Goal: Task Accomplishment & Management: Manage account settings

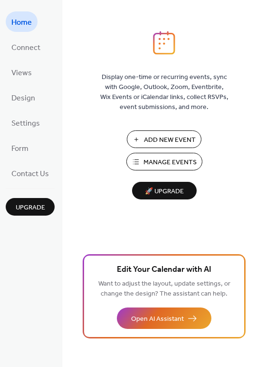
click at [184, 176] on div "Add New Event Manage Events 🚀 Upgrade" at bounding box center [164, 164] width 95 height 69
click at [175, 163] on span "Manage Events" at bounding box center [170, 162] width 53 height 10
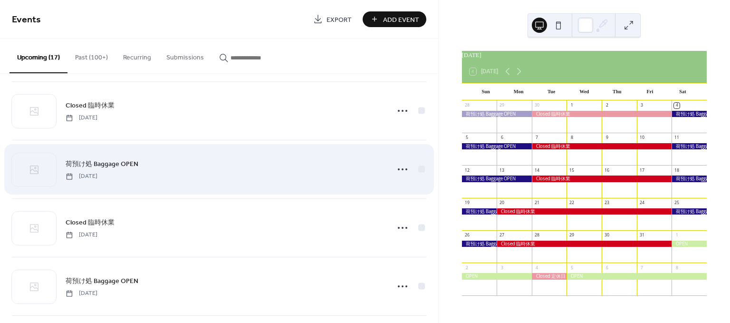
scroll to position [66, 0]
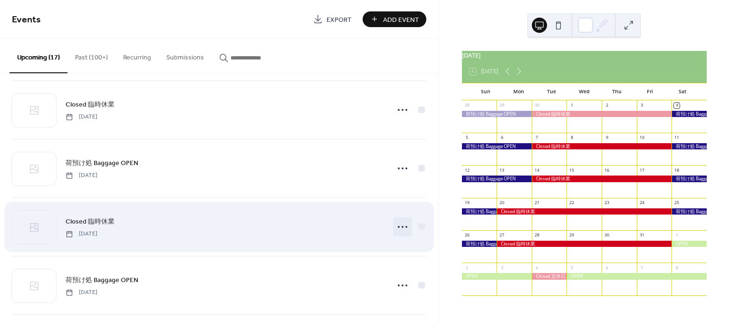
click at [402, 226] on circle at bounding box center [403, 227] width 2 height 2
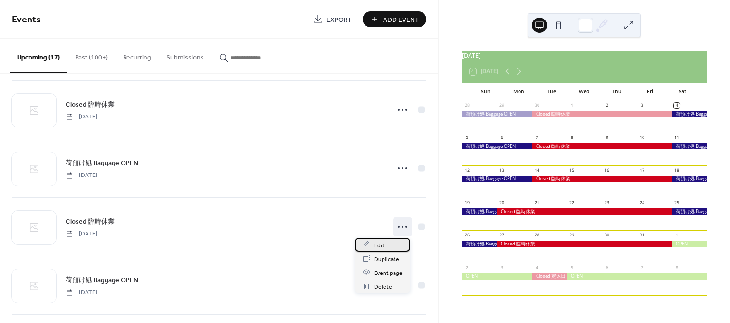
click at [384, 246] on div "Edit" at bounding box center [382, 245] width 55 height 14
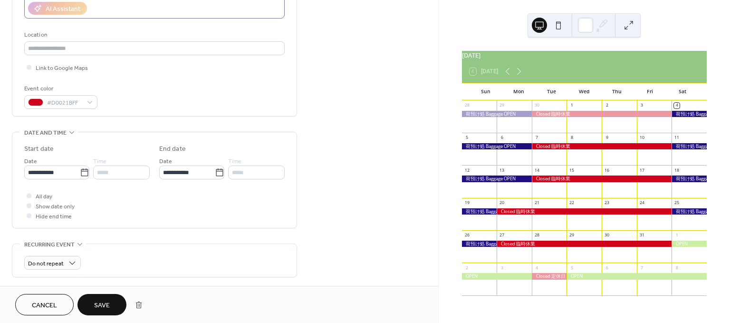
scroll to position [179, 0]
type input "**********"
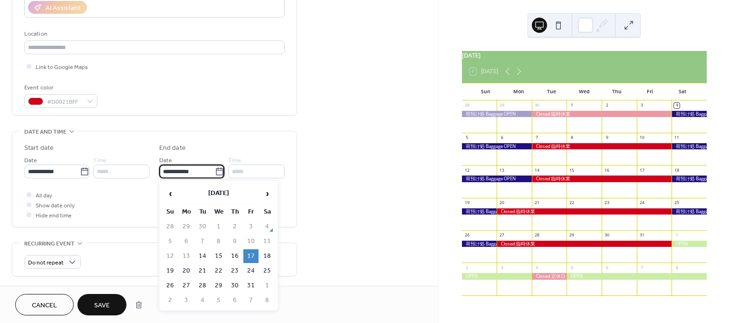
click at [185, 172] on input "**********" at bounding box center [187, 172] width 56 height 14
click at [205, 253] on td "14" at bounding box center [202, 256] width 15 height 14
type input "**********"
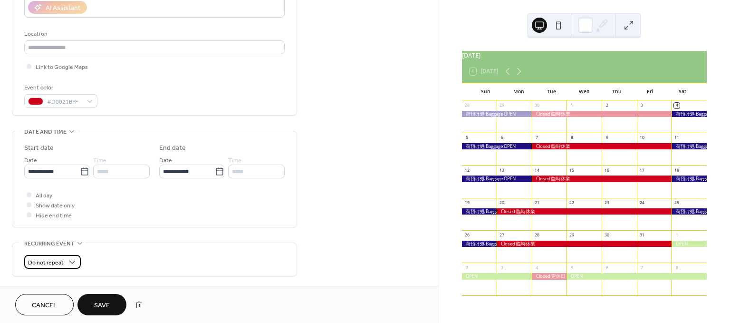
click at [58, 266] on span "Do not repeat" at bounding box center [46, 262] width 36 height 11
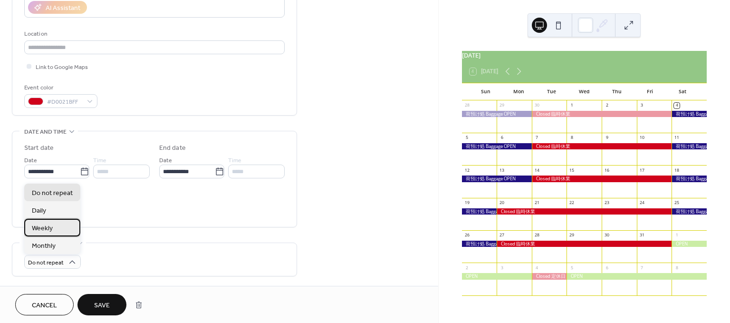
click at [47, 232] on span "Weekly" at bounding box center [42, 228] width 21 height 10
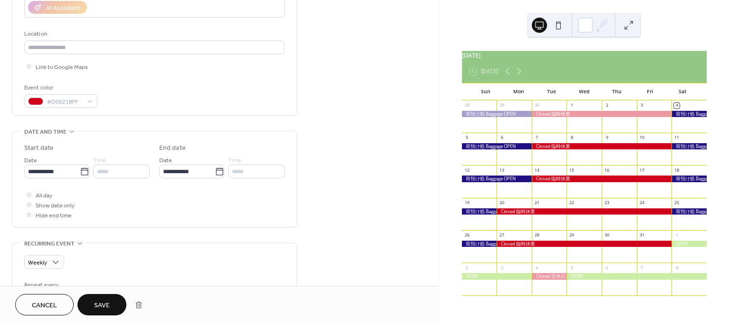
click at [95, 300] on span "Save" at bounding box center [102, 305] width 16 height 10
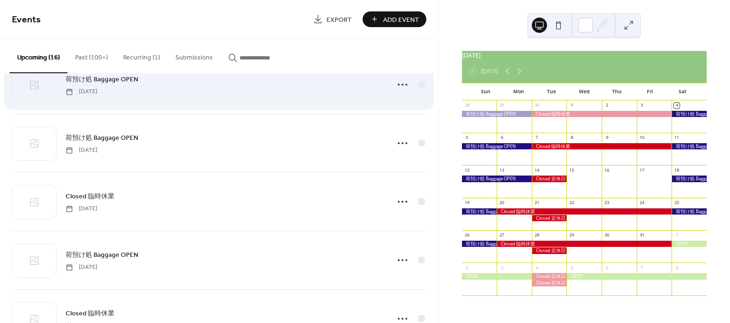
scroll to position [150, 0]
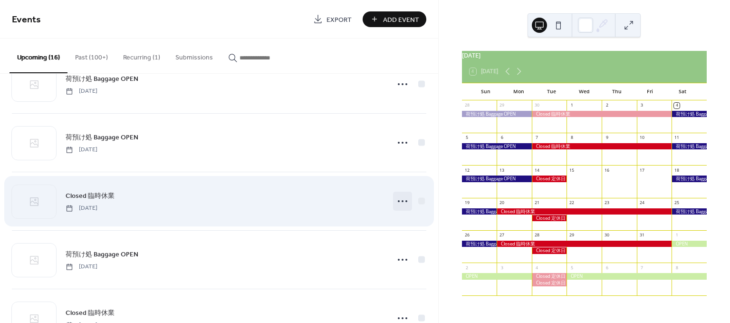
click at [401, 197] on icon at bounding box center [402, 201] width 15 height 15
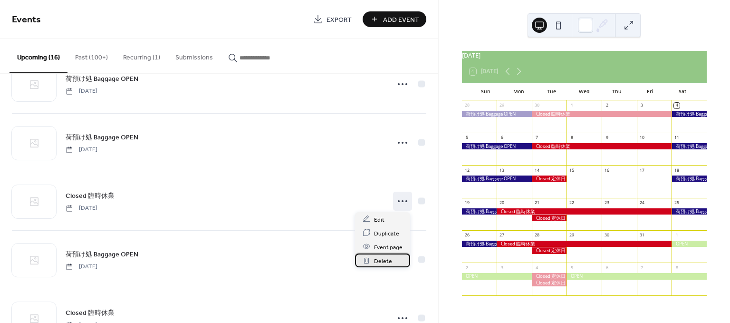
click at [384, 260] on span "Delete" at bounding box center [383, 261] width 18 height 10
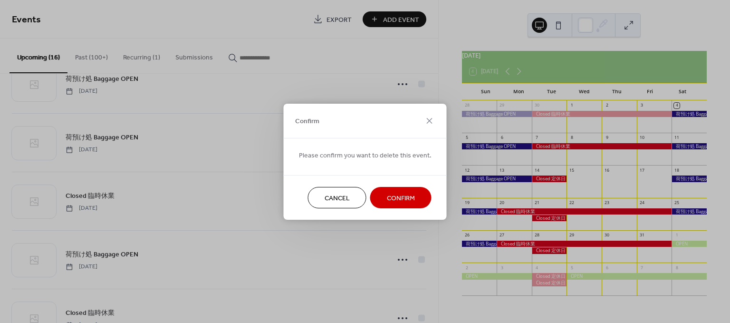
click at [397, 193] on span "Confirm" at bounding box center [401, 198] width 28 height 10
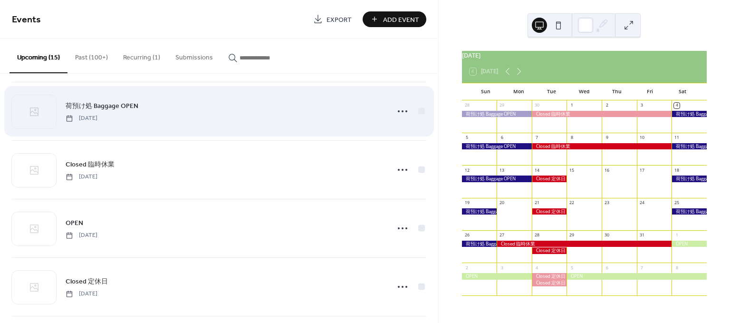
scroll to position [242, 0]
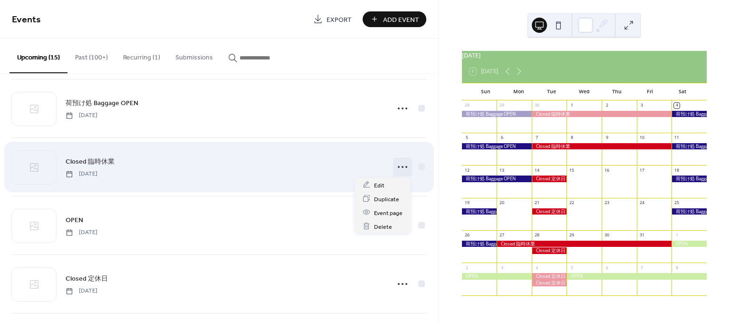
click at [396, 165] on icon at bounding box center [402, 166] width 15 height 15
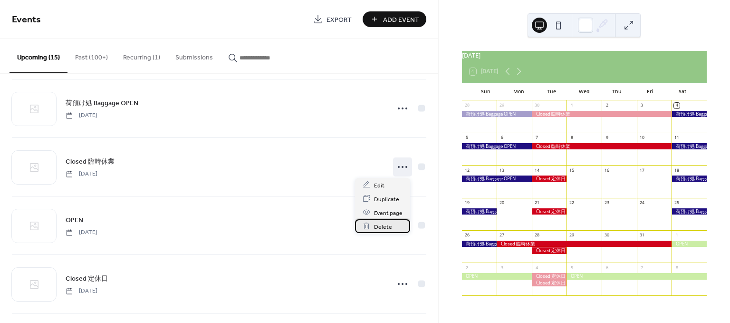
click at [380, 223] on span "Delete" at bounding box center [383, 227] width 18 height 10
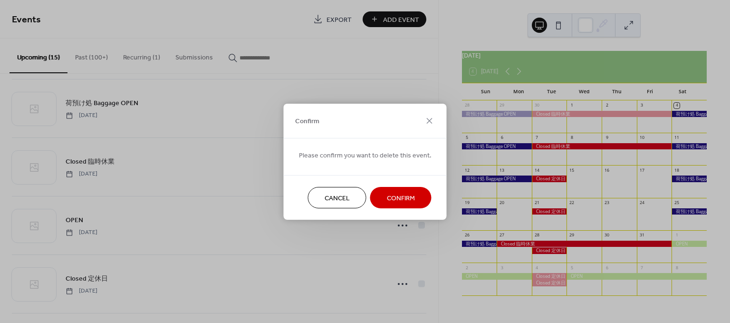
click at [404, 193] on span "Confirm" at bounding box center [401, 198] width 28 height 10
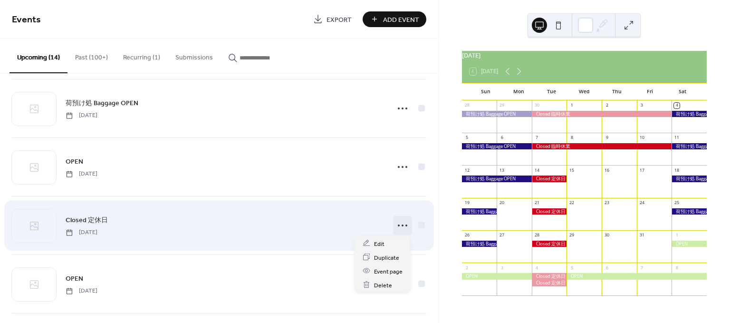
click at [401, 224] on icon at bounding box center [402, 225] width 15 height 15
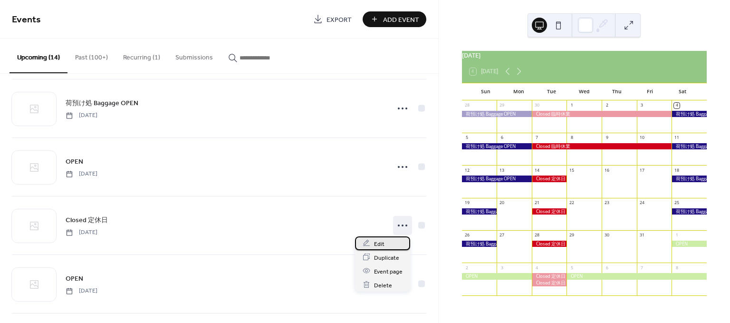
click at [376, 238] on div "Edit" at bounding box center [382, 243] width 55 height 14
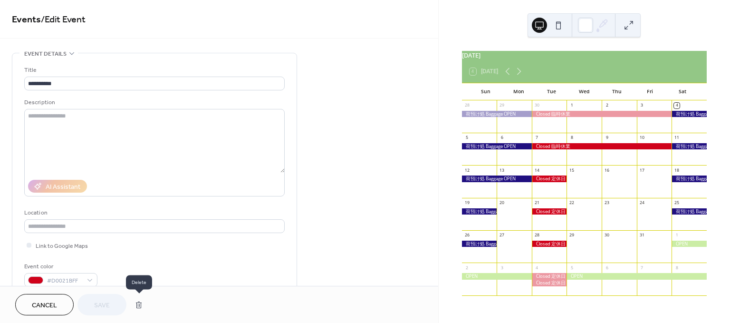
click at [138, 307] on button "button" at bounding box center [138, 304] width 17 height 19
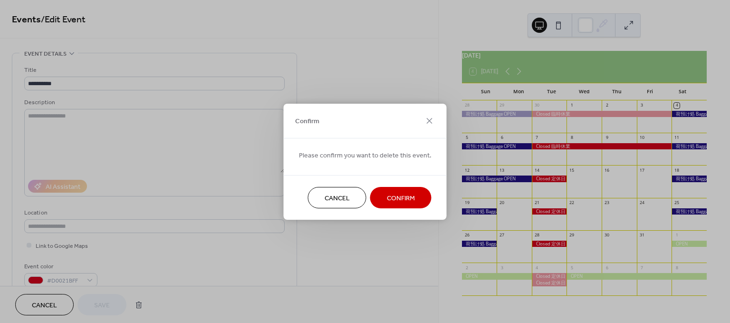
click at [397, 199] on span "Confirm" at bounding box center [401, 198] width 28 height 10
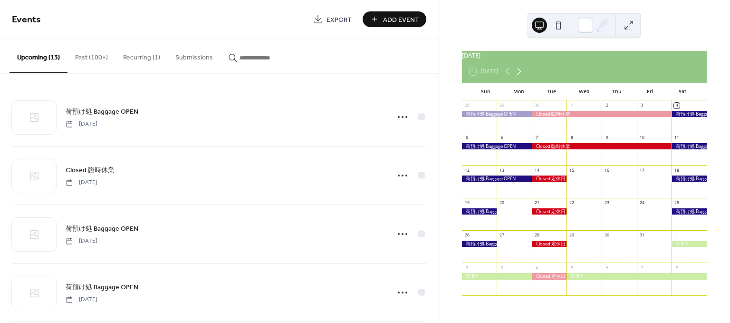
click at [522, 77] on icon at bounding box center [518, 71] width 11 height 11
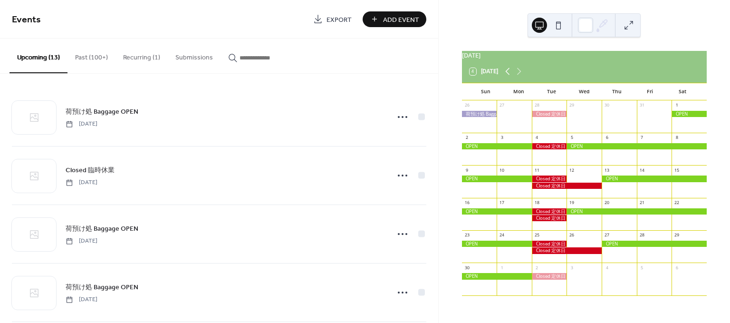
click at [508, 75] on icon at bounding box center [508, 71] width 4 height 7
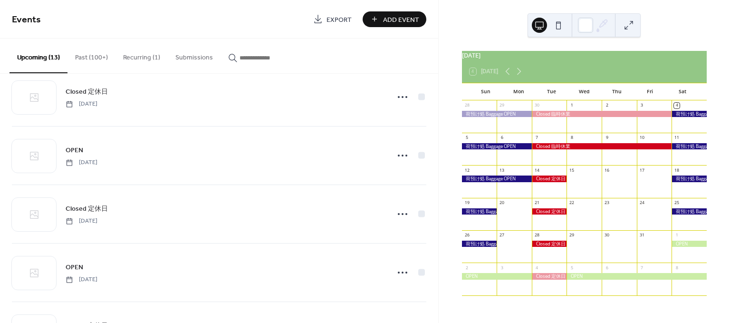
scroll to position [430, 0]
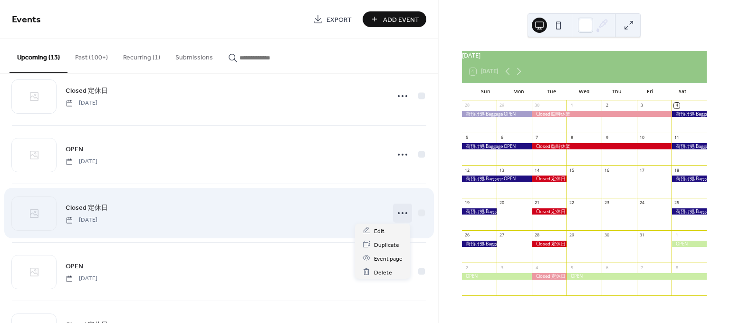
click at [406, 212] on circle at bounding box center [407, 213] width 2 height 2
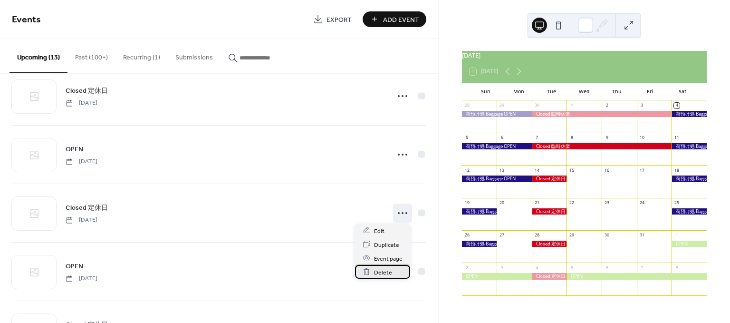
click at [376, 276] on span "Delete" at bounding box center [383, 272] width 18 height 10
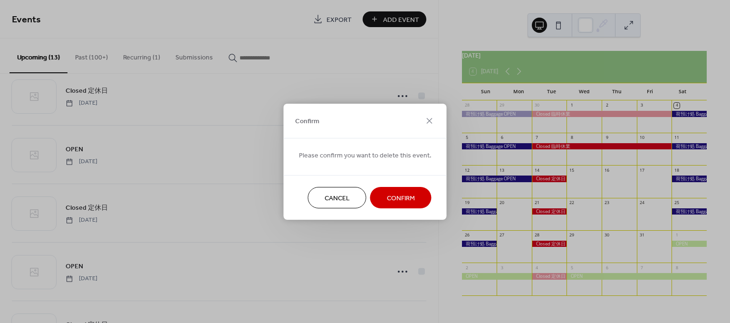
click at [403, 193] on span "Confirm" at bounding box center [401, 198] width 28 height 10
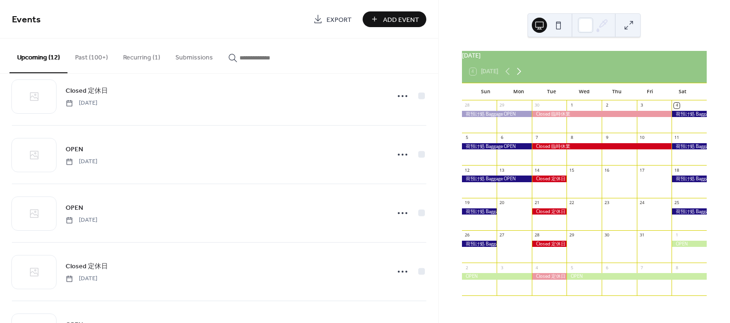
click at [521, 77] on icon at bounding box center [518, 71] width 11 height 11
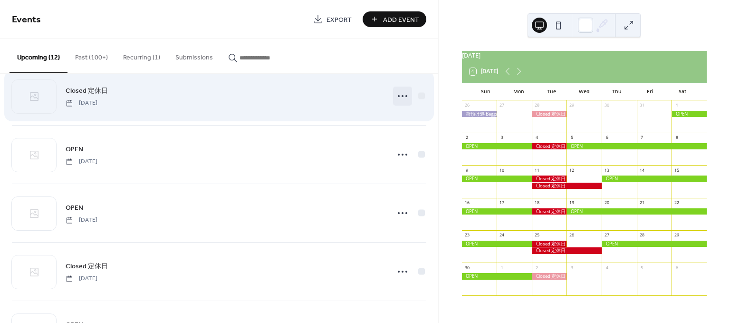
click at [402, 95] on icon at bounding box center [402, 95] width 15 height 15
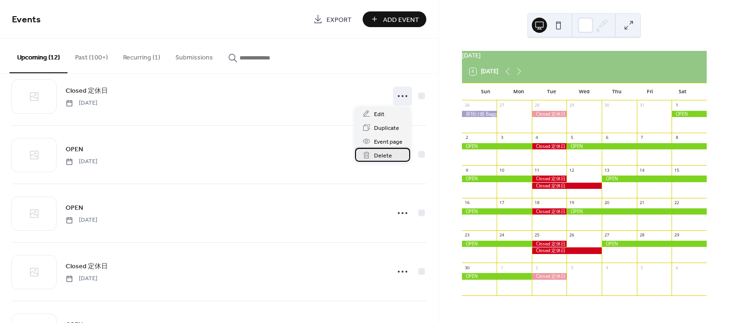
click at [382, 159] on span "Delete" at bounding box center [383, 156] width 18 height 10
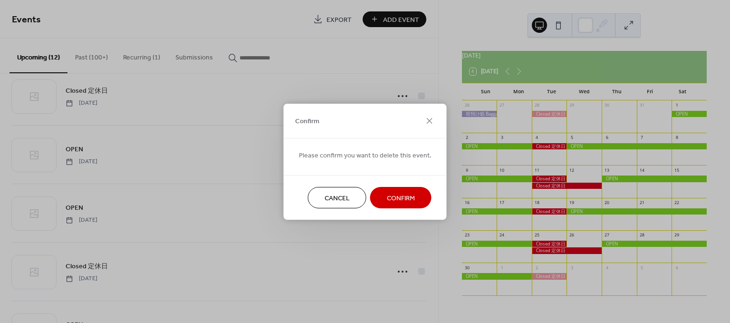
click at [403, 194] on span "Confirm" at bounding box center [401, 198] width 28 height 10
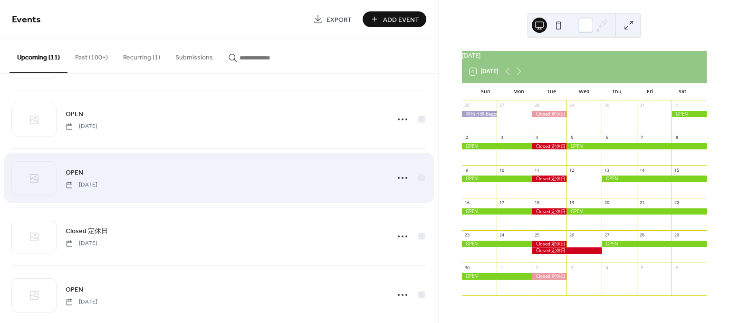
scroll to position [421, 0]
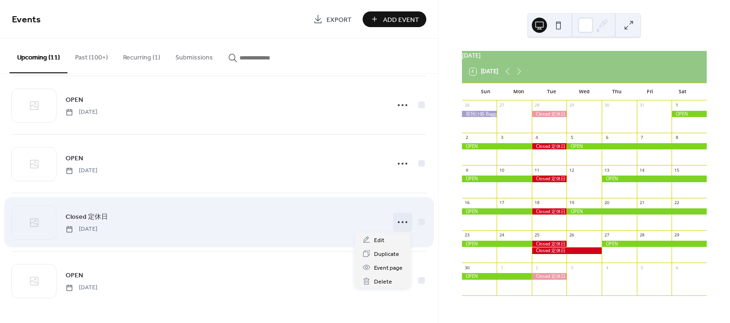
click at [402, 223] on icon at bounding box center [402, 221] width 15 height 15
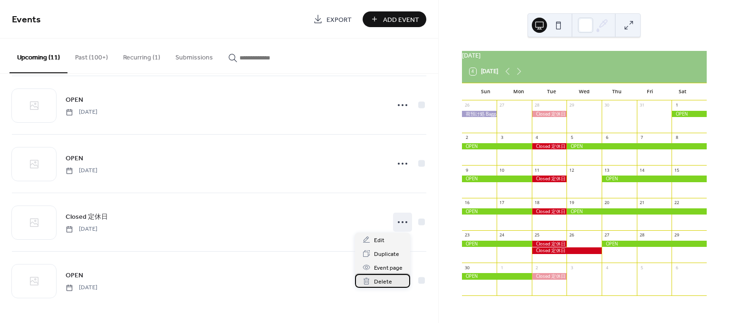
click at [379, 278] on span "Delete" at bounding box center [383, 282] width 18 height 10
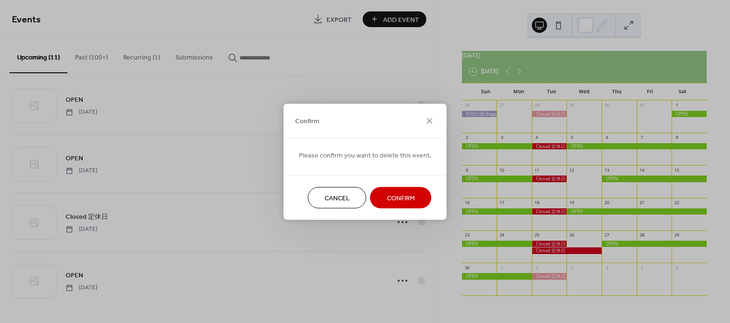
click at [401, 195] on span "Confirm" at bounding box center [401, 198] width 28 height 10
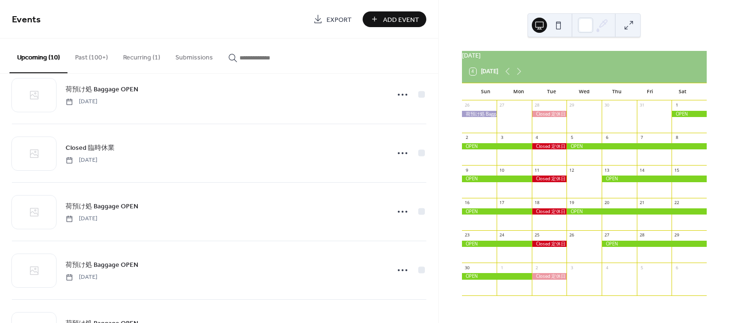
scroll to position [0, 0]
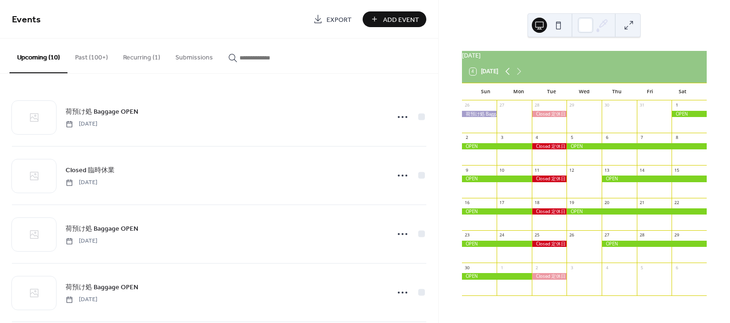
click at [511, 73] on icon at bounding box center [507, 71] width 11 height 11
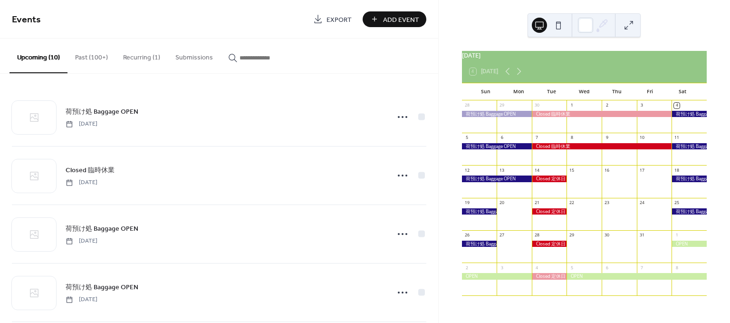
click at [552, 182] on div at bounding box center [549, 178] width 35 height 6
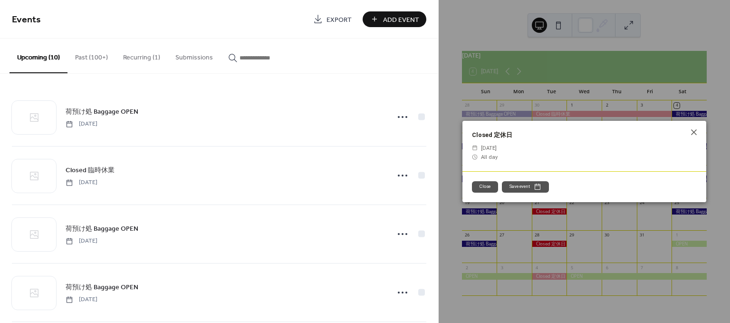
click at [224, 83] on div "荷預け処 Baggage OPEN [DATE] Closed 臨時休業 [DATE] 荷預け処 Baggage OPEN [DATE] 荷預け処 Bagga…" at bounding box center [219, 198] width 438 height 249
click at [85, 55] on button "Past (100+)" at bounding box center [92, 56] width 48 height 34
click at [144, 52] on button "Recurring (1)" at bounding box center [142, 56] width 52 height 34
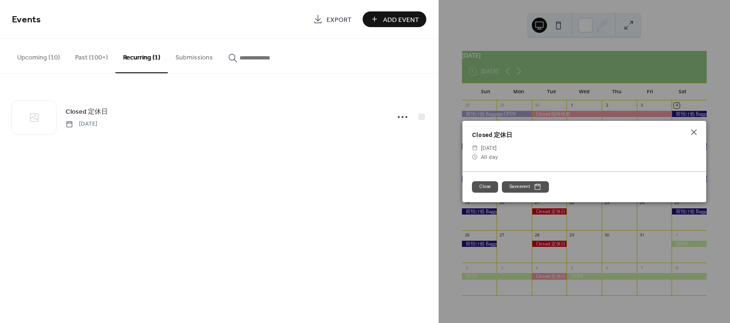
click at [50, 56] on button "Upcoming (10)" at bounding box center [39, 56] width 58 height 34
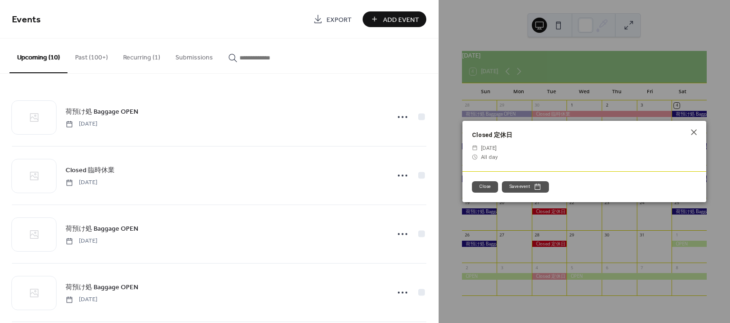
click at [387, 21] on span "Add Event" at bounding box center [401, 20] width 36 height 10
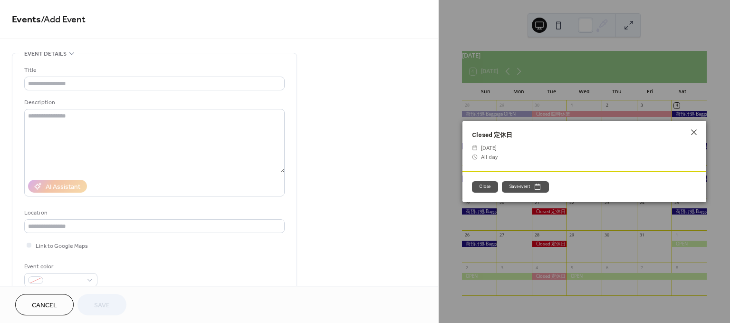
click at [37, 310] on span "Cancel" at bounding box center [44, 305] width 25 height 10
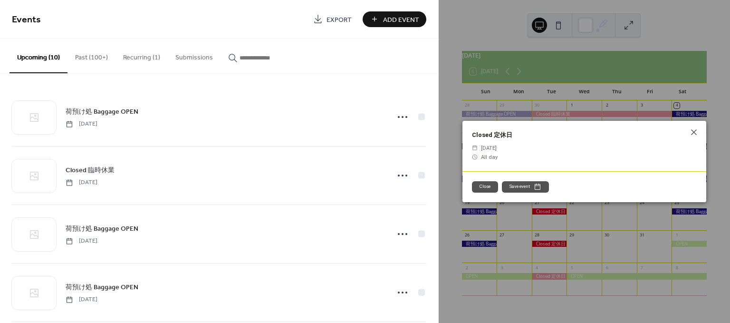
click at [137, 60] on button "Recurring (1)" at bounding box center [142, 56] width 52 height 34
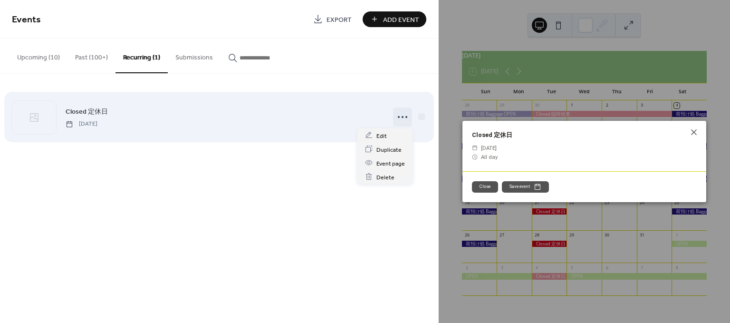
click at [404, 114] on icon at bounding box center [402, 116] width 15 height 15
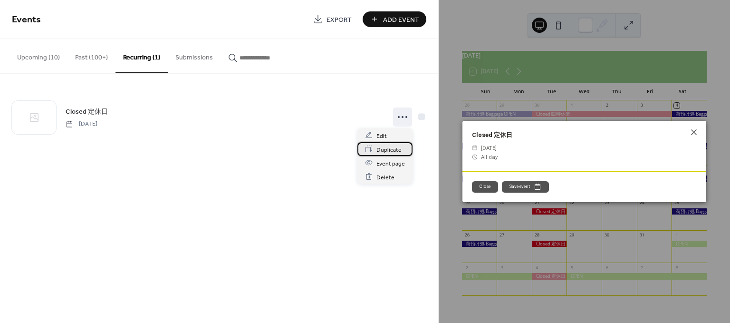
click at [400, 150] on span "Duplicate" at bounding box center [389, 150] width 25 height 10
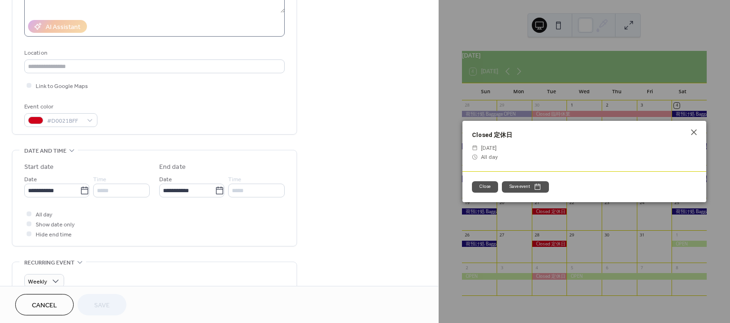
scroll to position [160, 0]
click at [73, 191] on input "**********" at bounding box center [52, 190] width 56 height 14
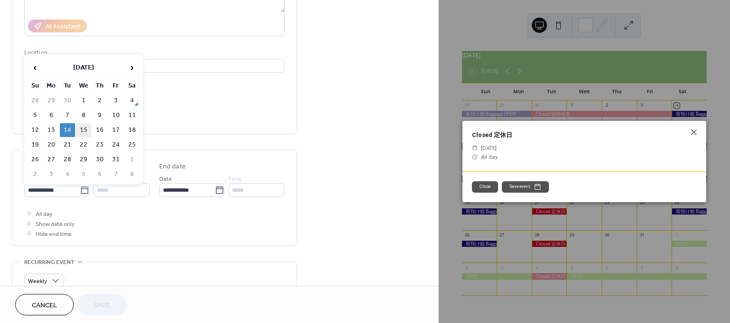
click at [85, 126] on td "15" at bounding box center [83, 130] width 15 height 14
type input "**********"
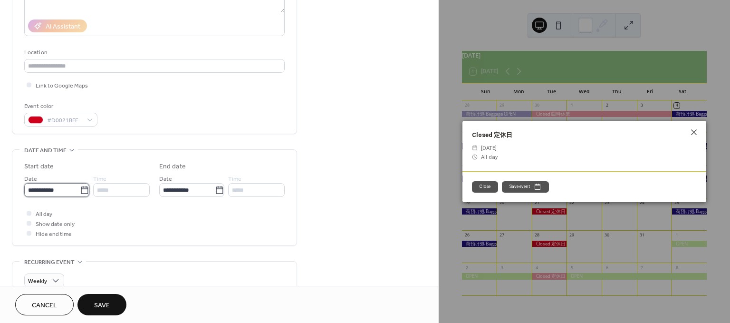
click at [73, 192] on input "**********" at bounding box center [52, 190] width 56 height 14
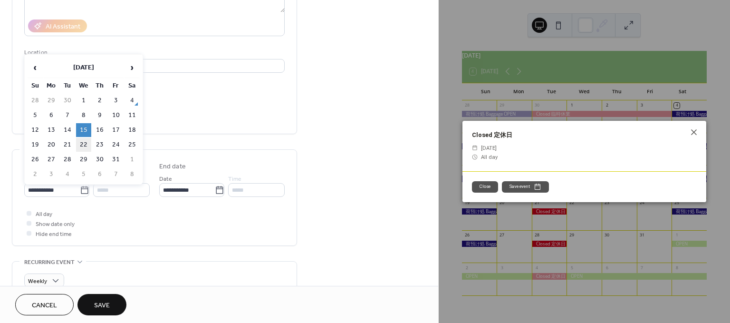
click at [85, 144] on td "22" at bounding box center [83, 145] width 15 height 14
type input "**********"
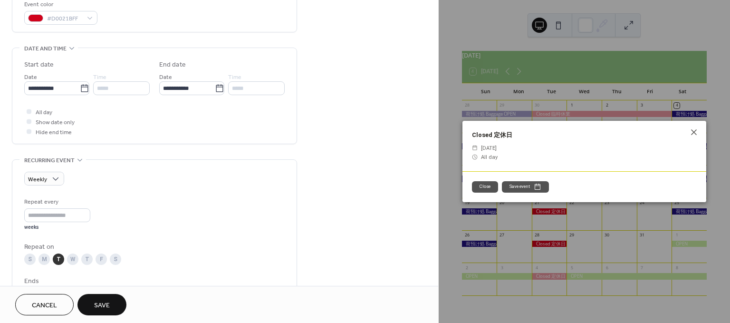
scroll to position [262, 0]
click at [44, 180] on span "Weekly" at bounding box center [37, 179] width 19 height 11
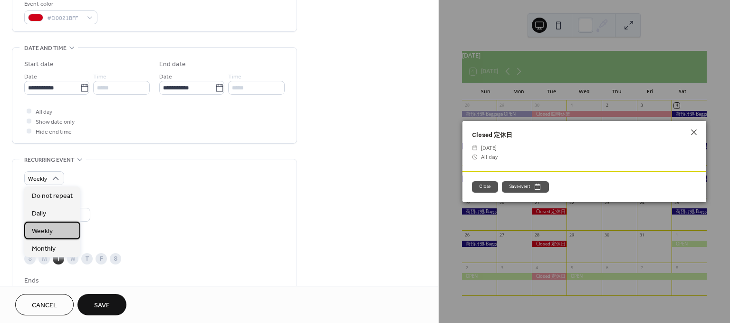
click at [56, 232] on div "Weekly" at bounding box center [52, 231] width 56 height 18
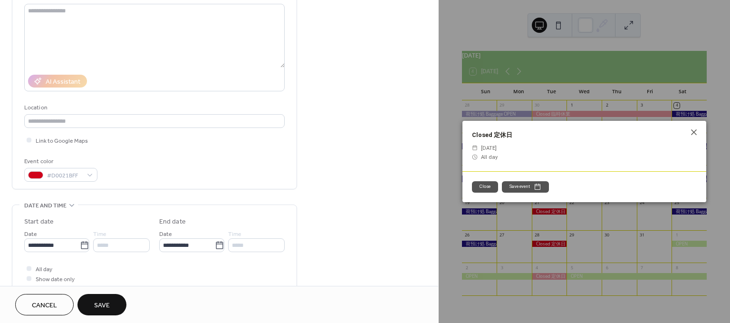
scroll to position [236, 0]
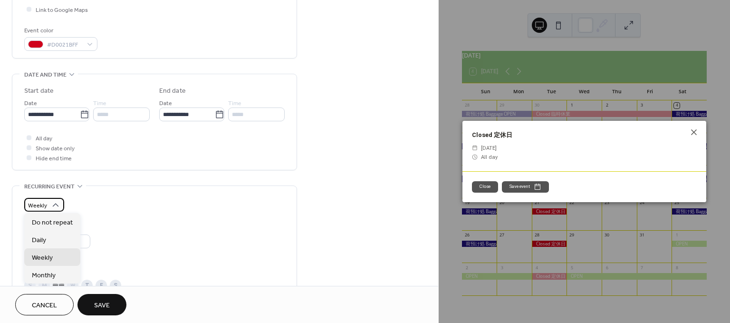
click at [48, 201] on div "Weekly" at bounding box center [44, 205] width 40 height 14
click at [47, 222] on span "Do not repeat" at bounding box center [52, 223] width 41 height 10
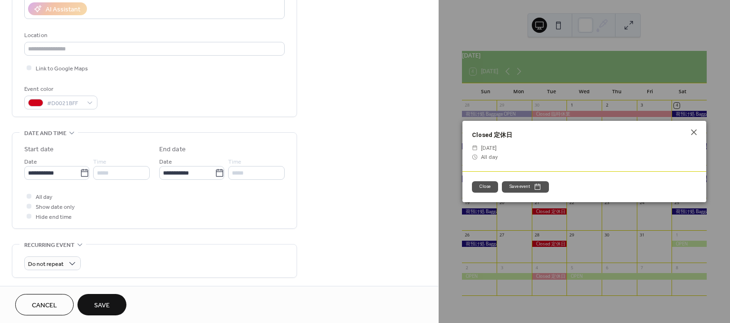
scroll to position [134, 0]
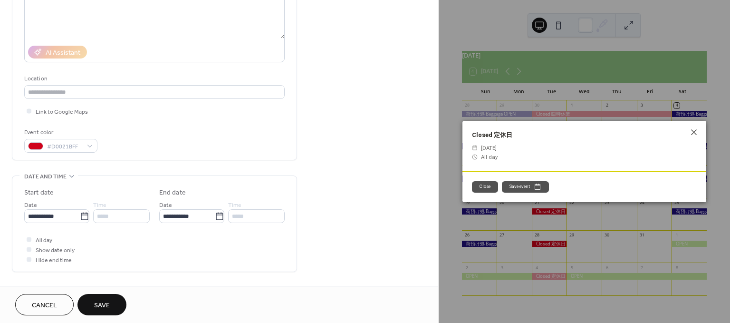
click at [97, 302] on span "Save" at bounding box center [102, 305] width 16 height 10
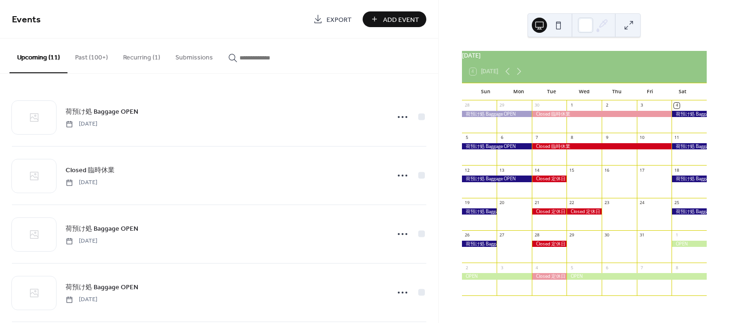
click at [677, 182] on div at bounding box center [689, 178] width 35 height 6
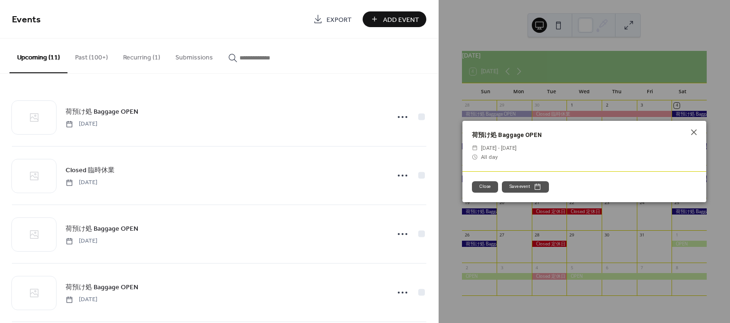
click at [483, 186] on button "Close" at bounding box center [485, 186] width 26 height 11
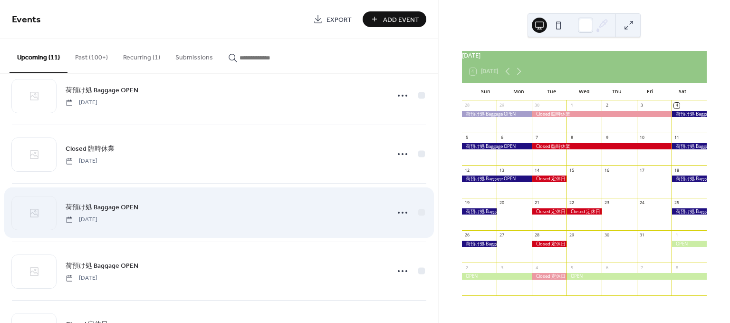
scroll to position [23, 0]
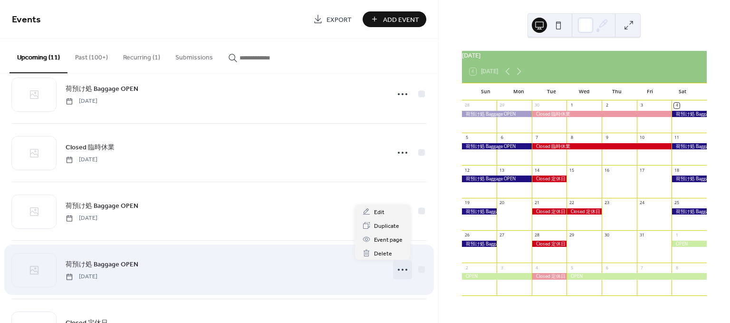
click at [398, 269] on icon at bounding box center [402, 269] width 15 height 15
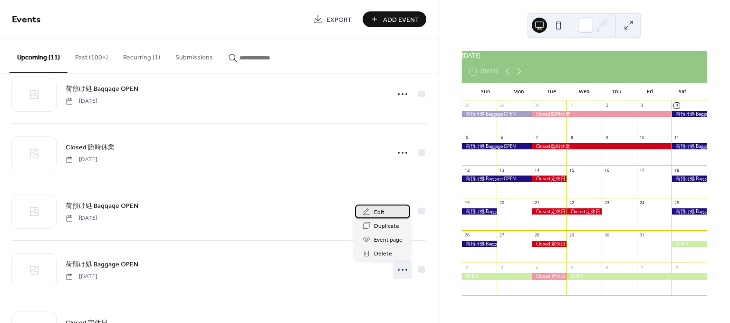
click at [378, 209] on span "Edit" at bounding box center [379, 212] width 10 height 10
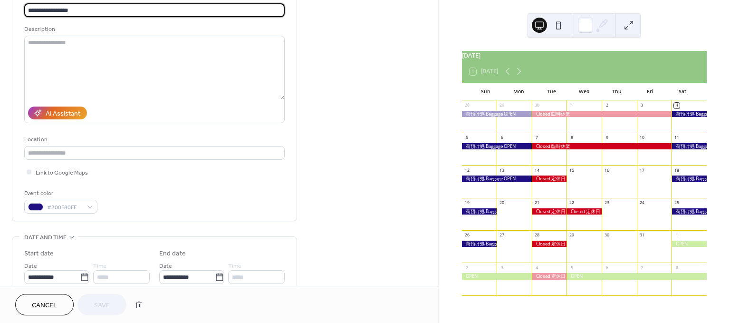
scroll to position [77, 0]
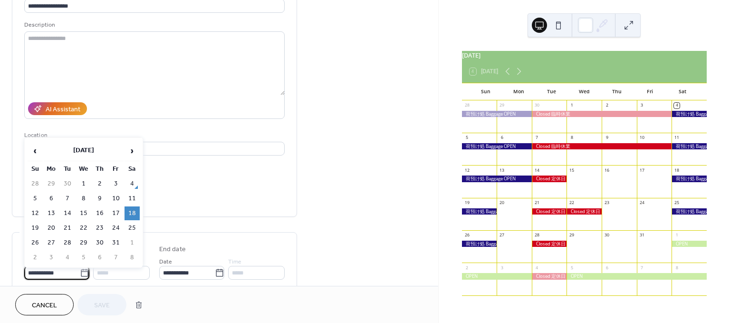
click at [65, 268] on input "**********" at bounding box center [52, 273] width 56 height 14
click at [80, 208] on td "15" at bounding box center [83, 213] width 15 height 14
type input "**********"
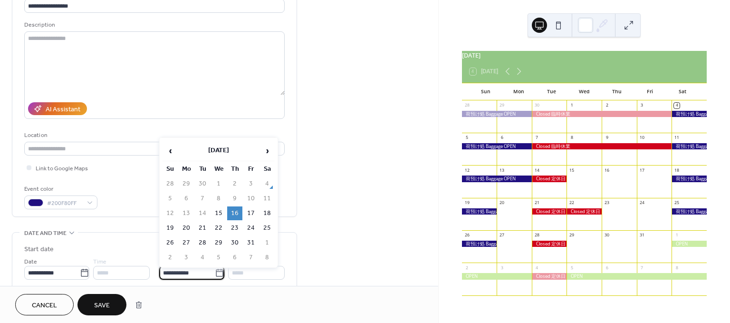
click at [178, 272] on input "**********" at bounding box center [187, 273] width 56 height 14
click at [187, 225] on td "20" at bounding box center [186, 228] width 15 height 14
type input "**********"
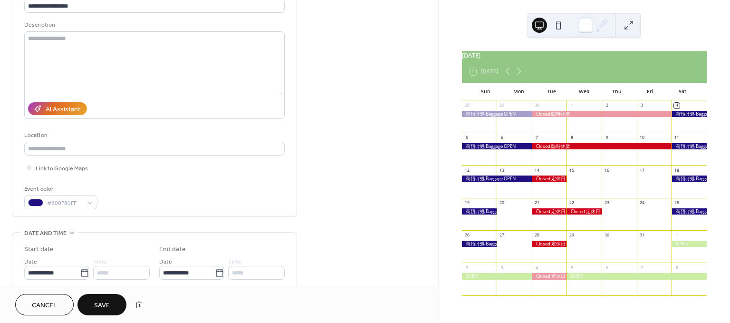
click at [99, 300] on span "Save" at bounding box center [102, 305] width 16 height 10
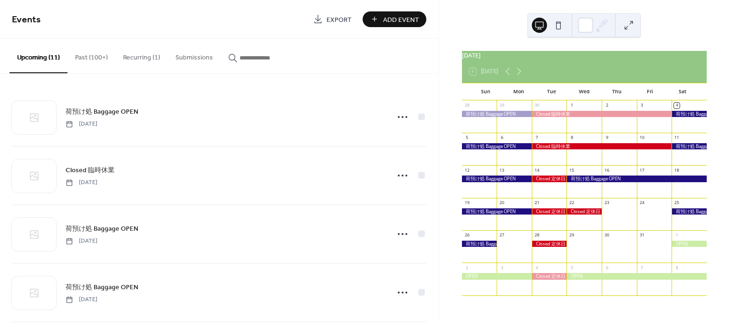
click at [141, 57] on button "Recurring (1)" at bounding box center [142, 56] width 52 height 34
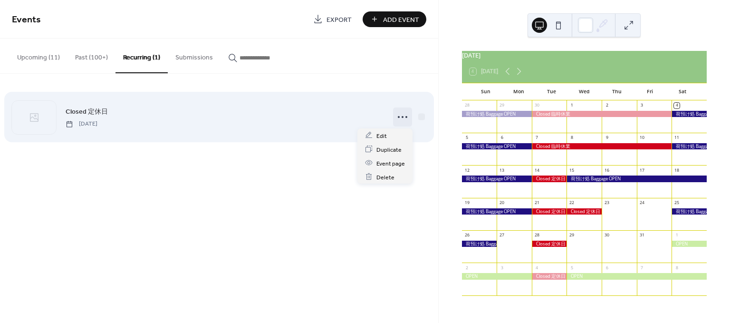
click at [397, 117] on icon at bounding box center [402, 116] width 15 height 15
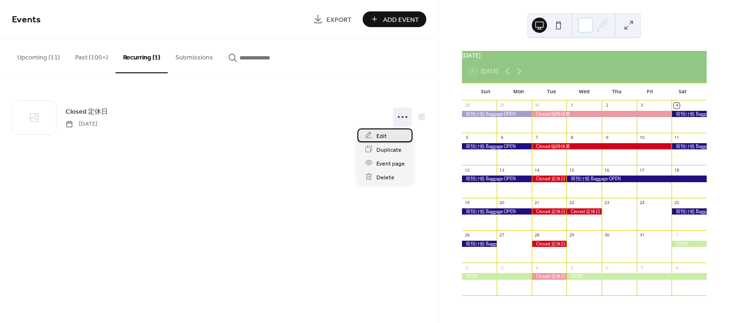
click at [387, 136] on div "Edit" at bounding box center [385, 135] width 55 height 14
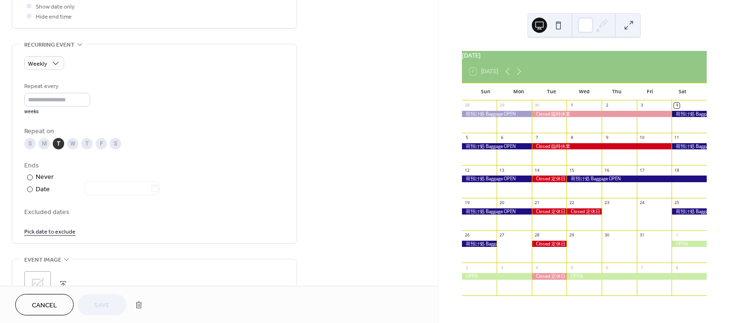
scroll to position [387, 0]
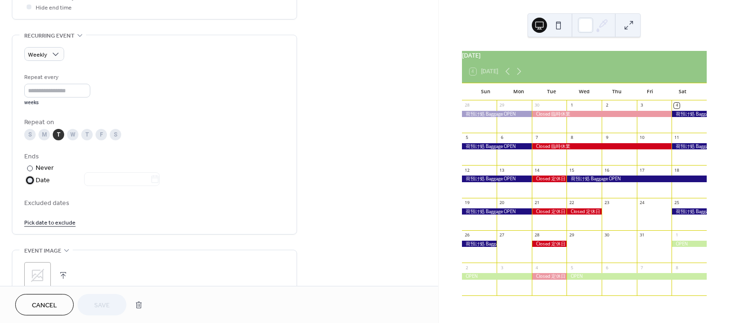
click at [40, 178] on div "Date" at bounding box center [98, 180] width 124 height 11
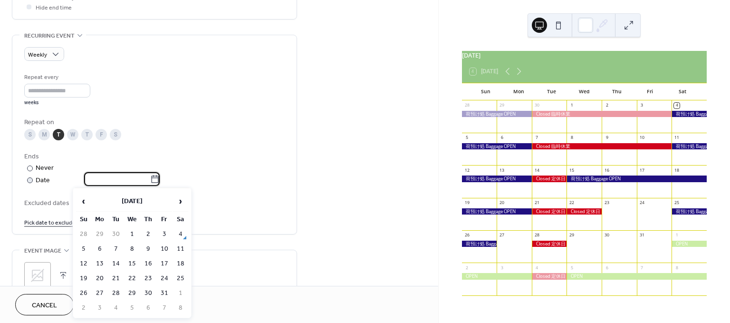
click at [130, 175] on input "text" at bounding box center [117, 179] width 66 height 14
click at [173, 201] on th "›" at bounding box center [180, 201] width 15 height 20
click at [114, 292] on td "25" at bounding box center [115, 293] width 15 height 14
type input "**********"
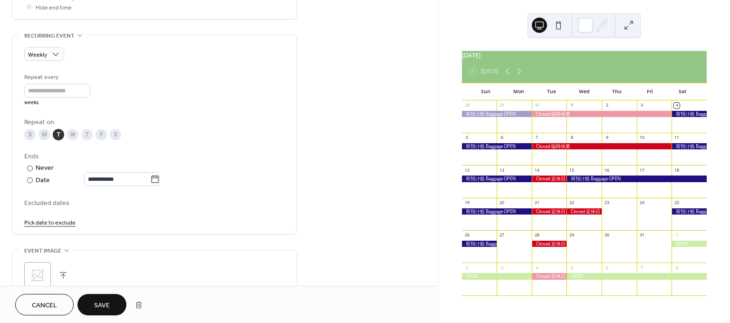
click at [106, 306] on span "Save" at bounding box center [102, 305] width 16 height 10
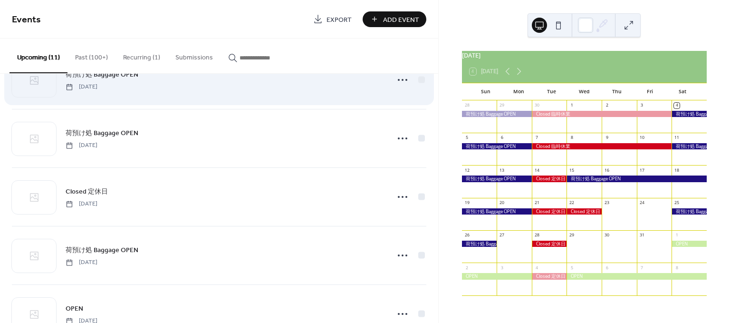
scroll to position [155, 0]
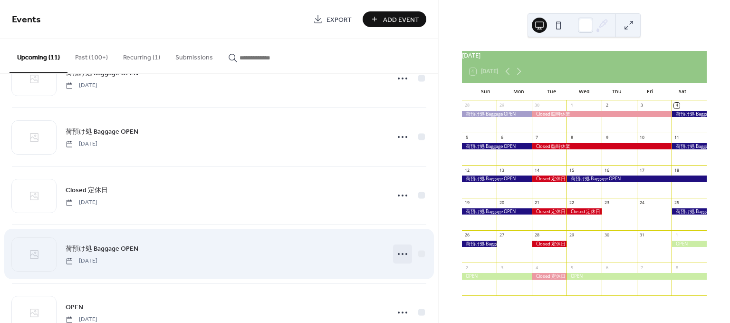
click at [405, 251] on icon at bounding box center [402, 253] width 15 height 15
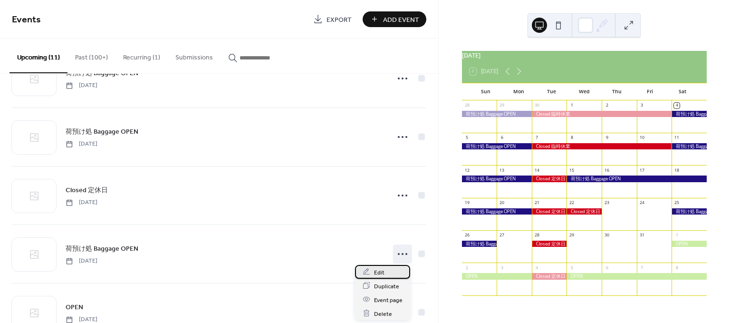
click at [379, 271] on span "Edit" at bounding box center [379, 272] width 10 height 10
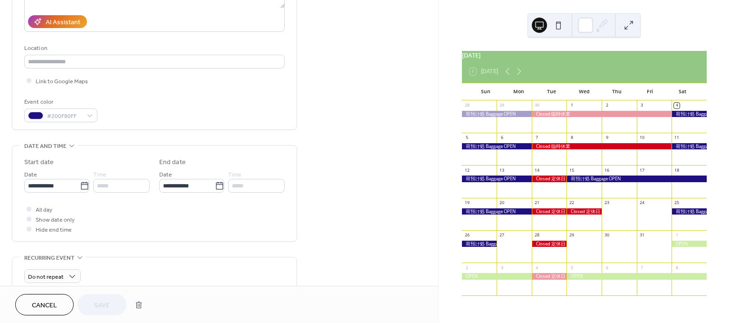
scroll to position [165, 0]
click at [56, 185] on input "**********" at bounding box center [52, 186] width 56 height 14
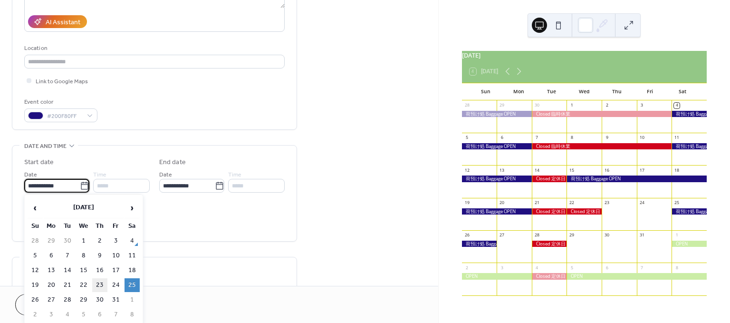
click at [97, 280] on td "23" at bounding box center [99, 285] width 15 height 14
type input "**********"
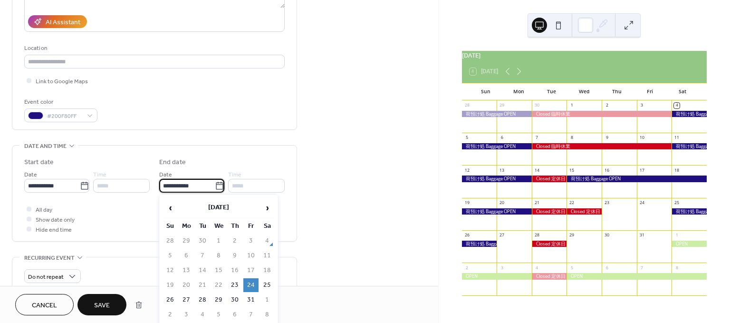
click at [173, 182] on input "**********" at bounding box center [187, 186] width 56 height 14
click at [188, 298] on td "27" at bounding box center [186, 300] width 15 height 14
type input "**********"
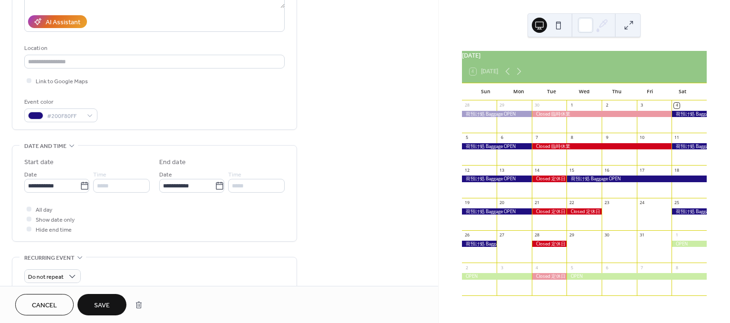
click at [126, 300] on button "Save" at bounding box center [101, 304] width 49 height 21
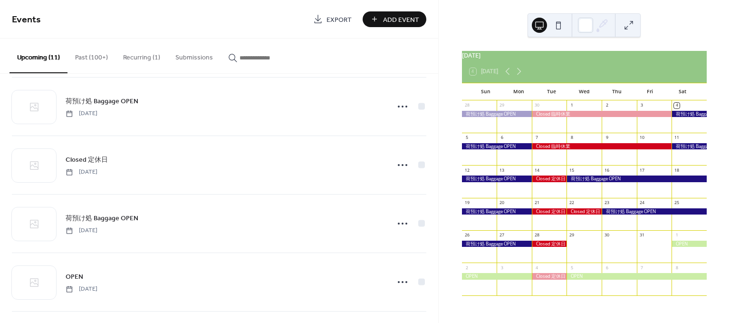
scroll to position [192, 0]
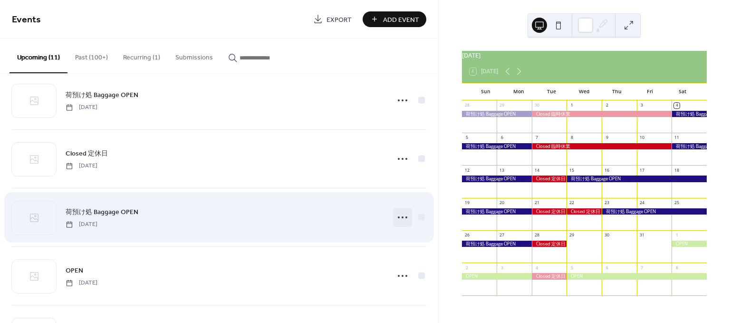
click at [402, 217] on circle at bounding box center [403, 217] width 2 height 2
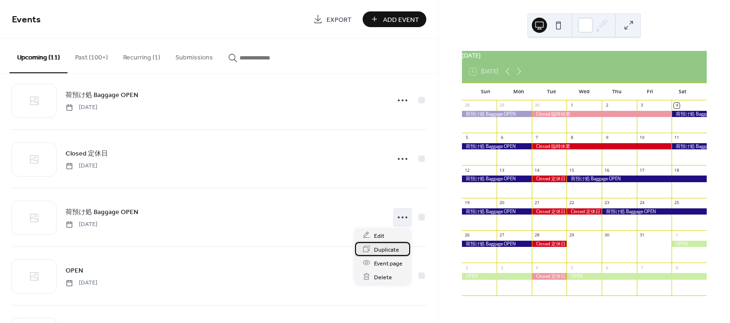
click at [395, 251] on span "Duplicate" at bounding box center [386, 249] width 25 height 10
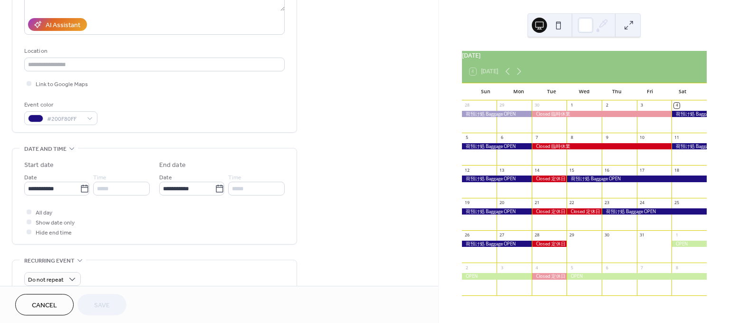
scroll to position [163, 0]
click at [43, 184] on input "**********" at bounding box center [52, 187] width 56 height 14
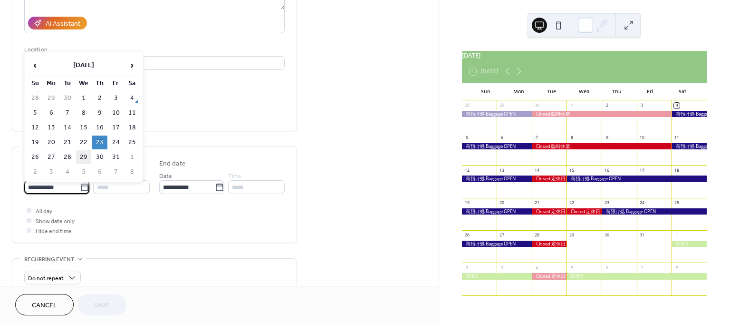
click at [86, 156] on td "29" at bounding box center [83, 157] width 15 height 14
type input "**********"
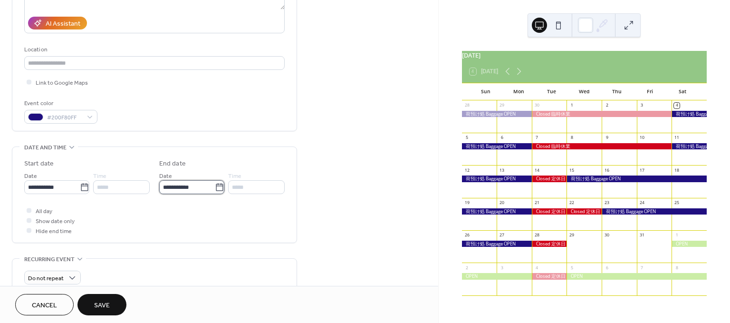
click at [178, 188] on input "**********" at bounding box center [187, 187] width 56 height 14
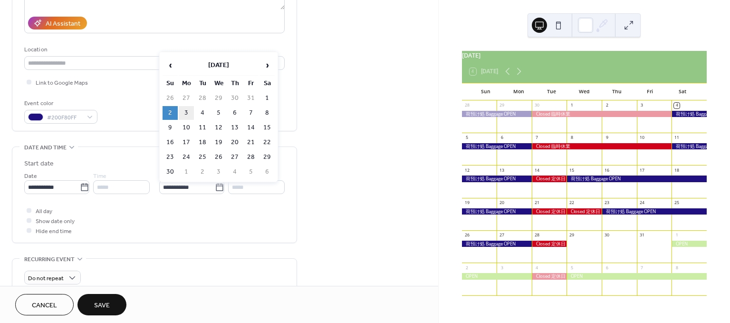
click at [184, 114] on td "3" at bounding box center [186, 113] width 15 height 14
type input "**********"
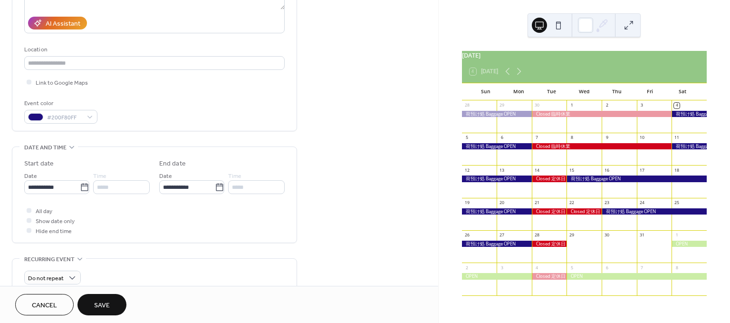
click at [106, 307] on span "Save" at bounding box center [102, 305] width 16 height 10
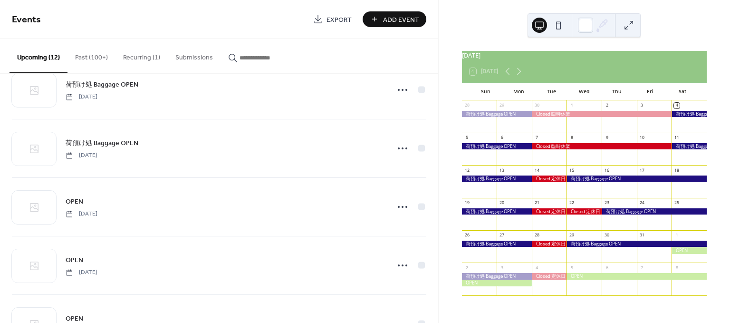
scroll to position [320, 0]
click at [524, 76] on icon at bounding box center [518, 71] width 11 height 11
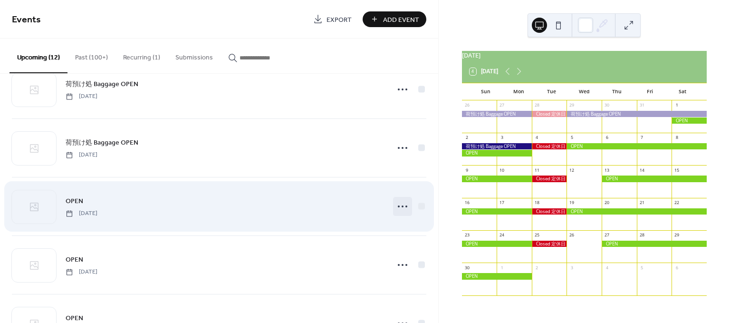
click at [399, 205] on icon at bounding box center [402, 206] width 15 height 15
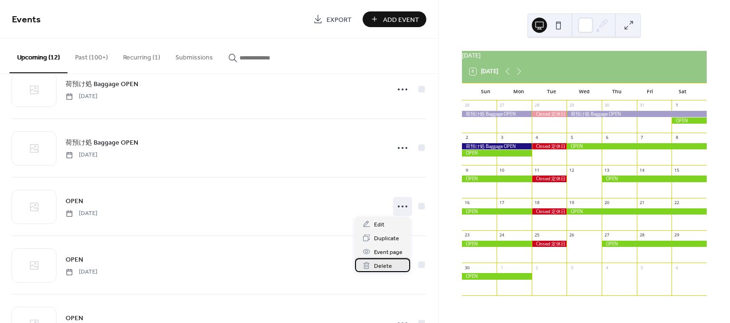
click at [383, 266] on span "Delete" at bounding box center [383, 266] width 18 height 10
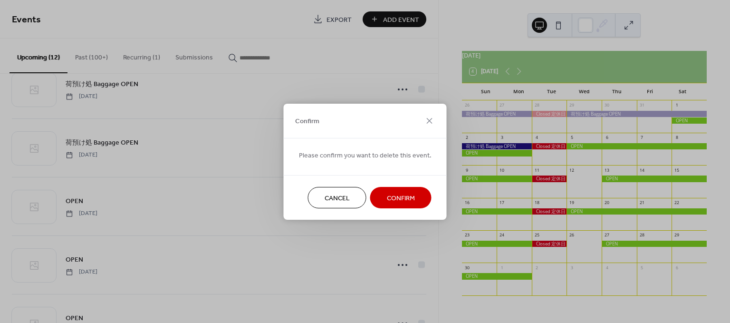
click at [404, 196] on span "Confirm" at bounding box center [401, 198] width 28 height 10
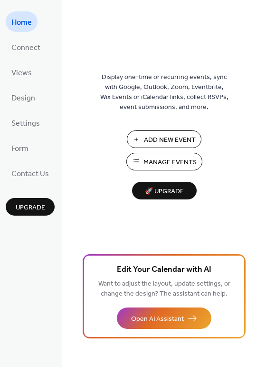
click at [157, 167] on span "Manage Events" at bounding box center [170, 162] width 53 height 10
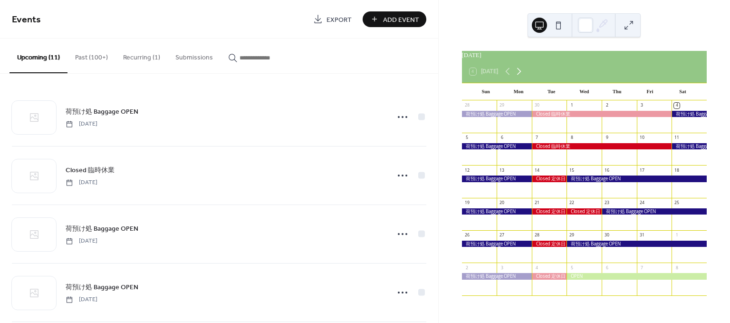
click at [518, 76] on icon at bounding box center [518, 71] width 11 height 11
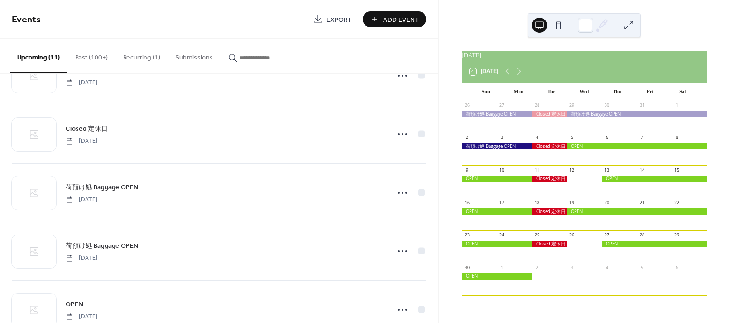
scroll to position [217, 0]
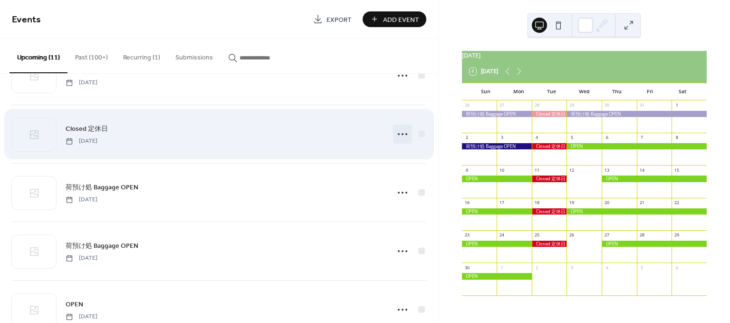
click at [400, 130] on icon at bounding box center [402, 133] width 15 height 15
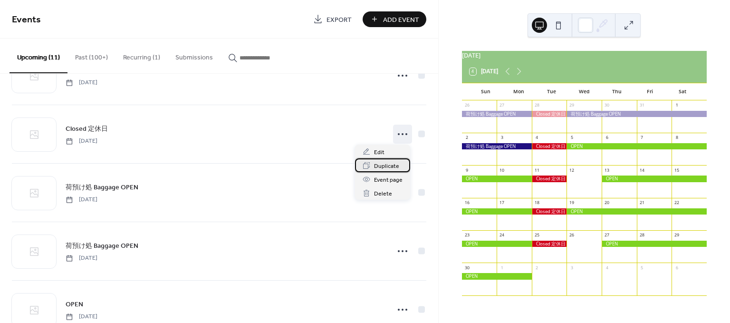
click at [382, 167] on span "Duplicate" at bounding box center [386, 166] width 25 height 10
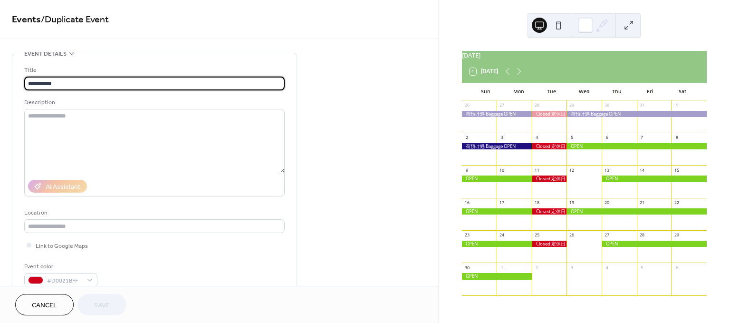
scroll to position [196, 0]
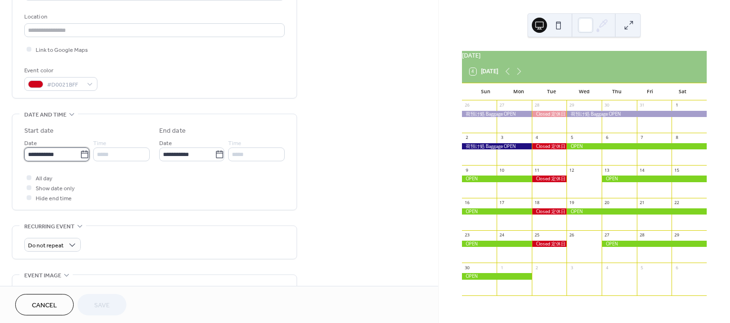
click at [75, 149] on input "**********" at bounding box center [52, 154] width 56 height 14
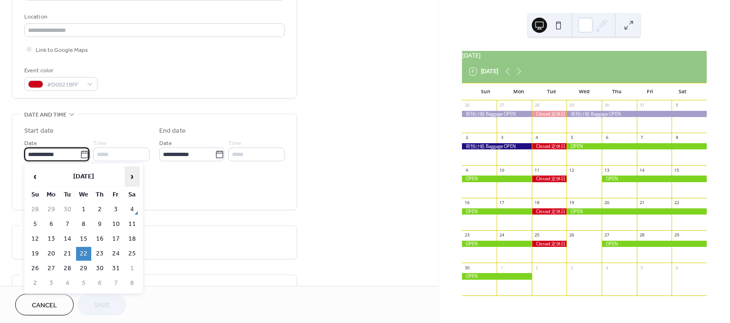
click at [133, 180] on span "›" at bounding box center [132, 176] width 14 height 19
click at [82, 234] on td "12" at bounding box center [83, 239] width 15 height 14
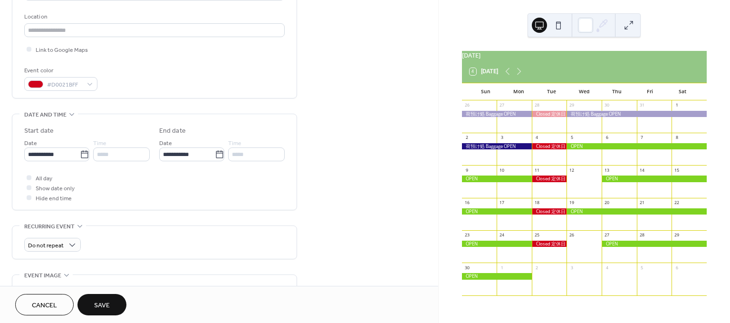
type input "**********"
click at [107, 302] on span "Save" at bounding box center [102, 305] width 16 height 10
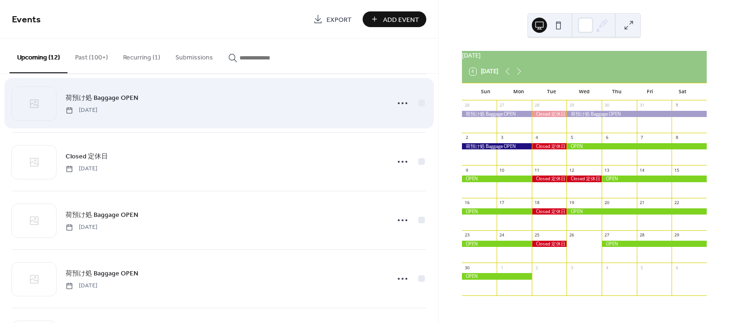
scroll to position [190, 0]
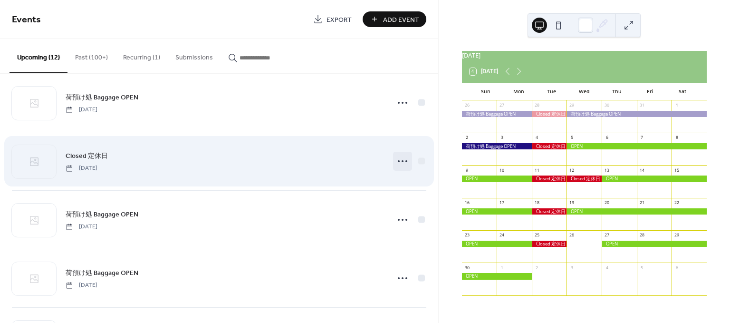
click at [395, 160] on icon at bounding box center [402, 161] width 15 height 15
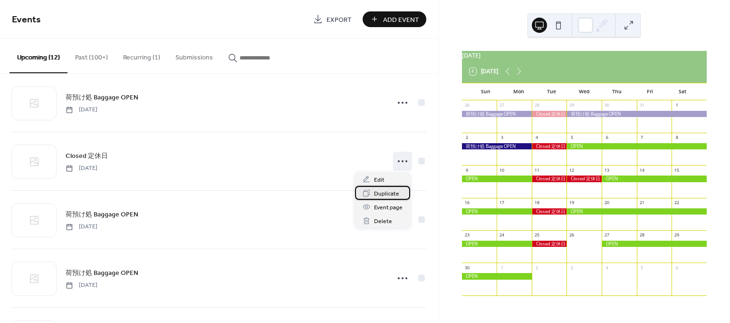
click at [381, 193] on span "Duplicate" at bounding box center [386, 194] width 25 height 10
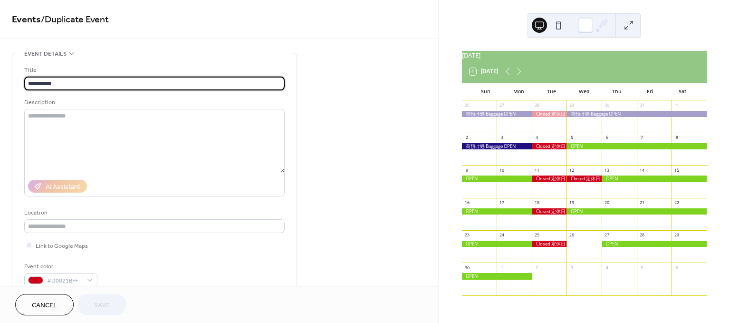
scroll to position [220, 0]
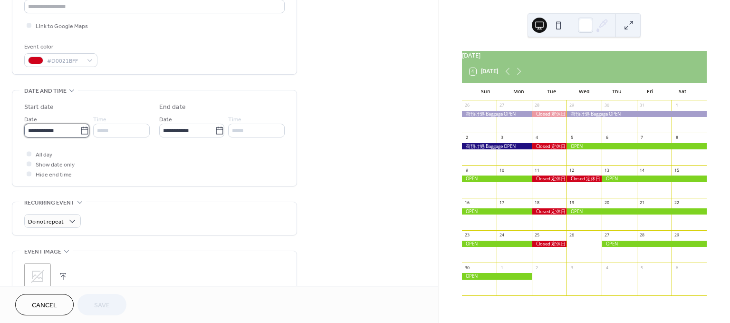
click at [69, 128] on input "**********" at bounding box center [52, 131] width 56 height 14
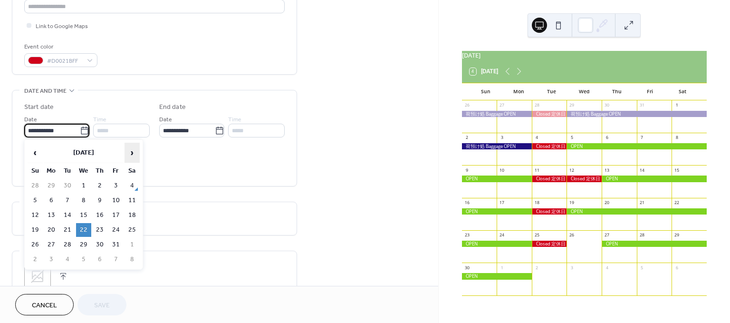
click at [134, 154] on span "›" at bounding box center [132, 152] width 14 height 19
click at [83, 238] on td "26" at bounding box center [83, 245] width 15 height 14
type input "**********"
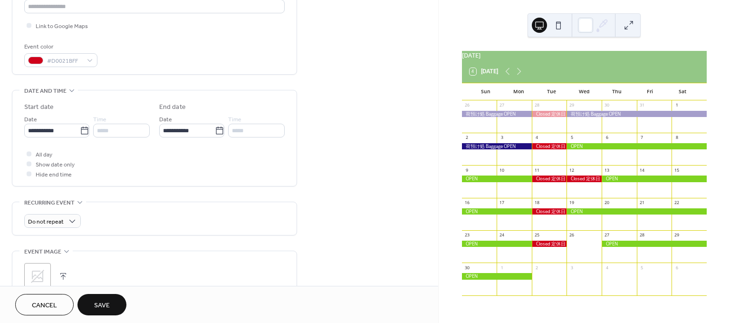
click at [103, 303] on span "Save" at bounding box center [102, 305] width 16 height 10
